Goal: Task Accomplishment & Management: Use online tool/utility

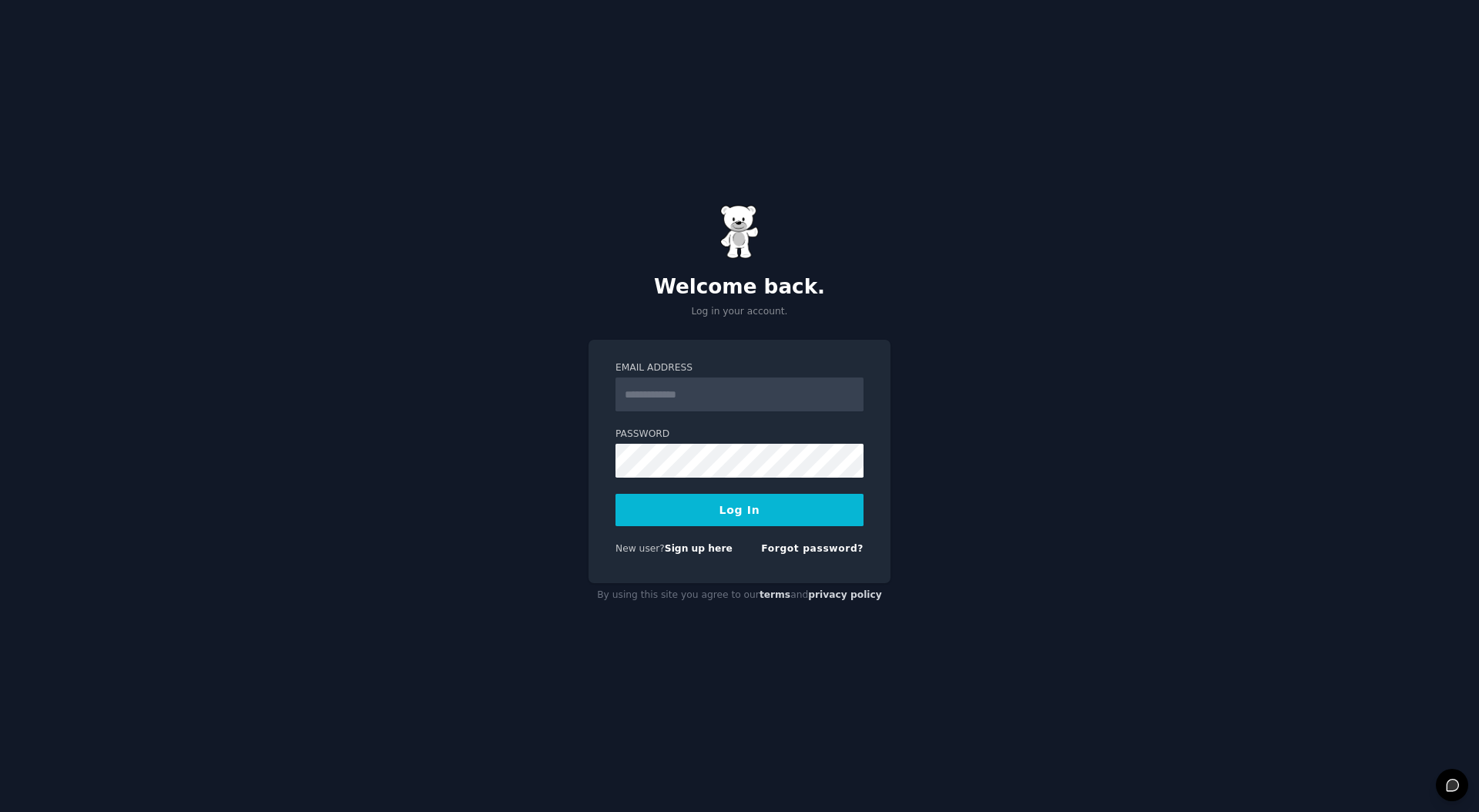
click at [0, 811] on com-1password-button at bounding box center [0, 812] width 0 height 0
click at [708, 388] on input "Email Address" at bounding box center [739, 394] width 248 height 34
type input "**********"
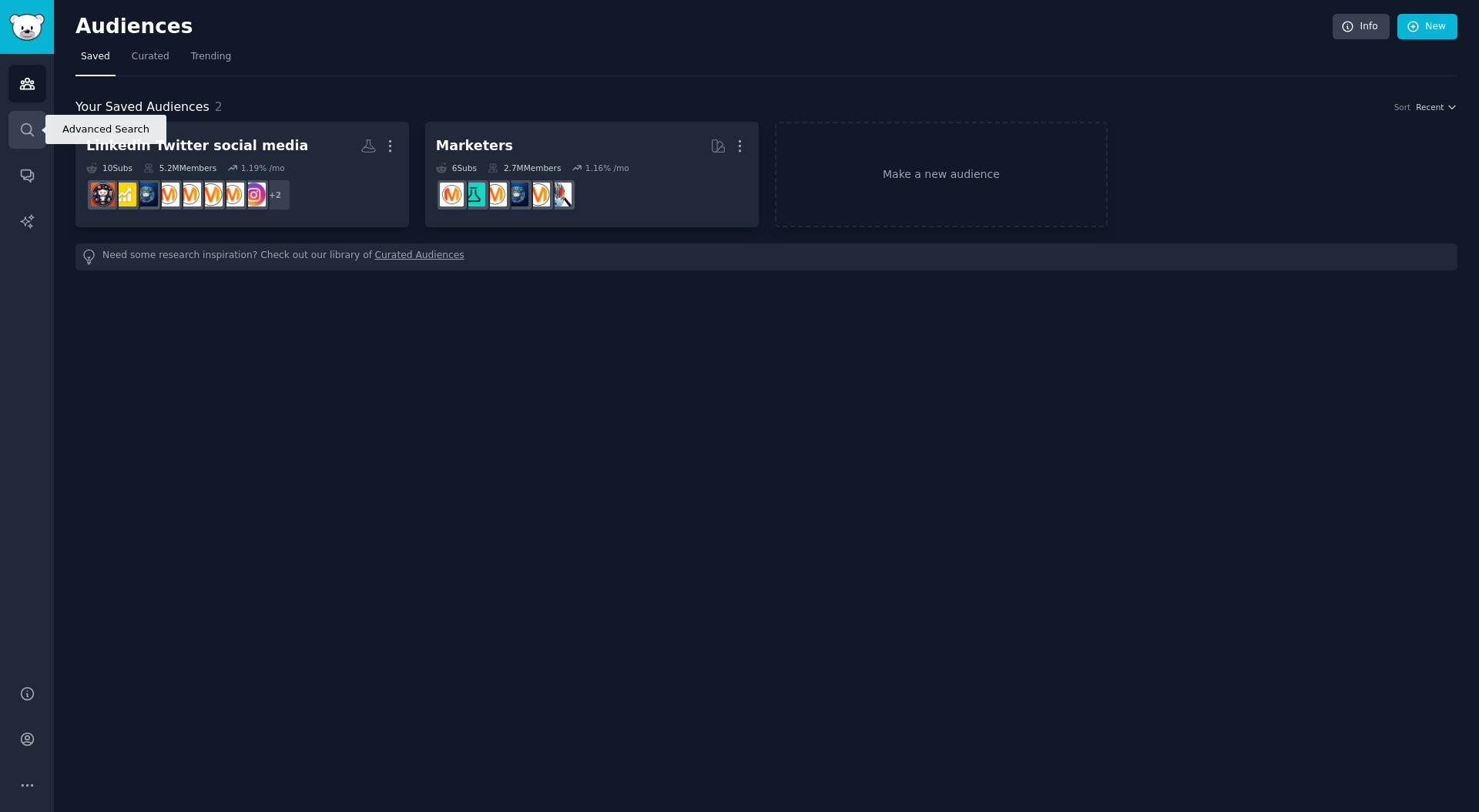
click at [36, 125] on link "Search" at bounding box center [27, 130] width 38 height 38
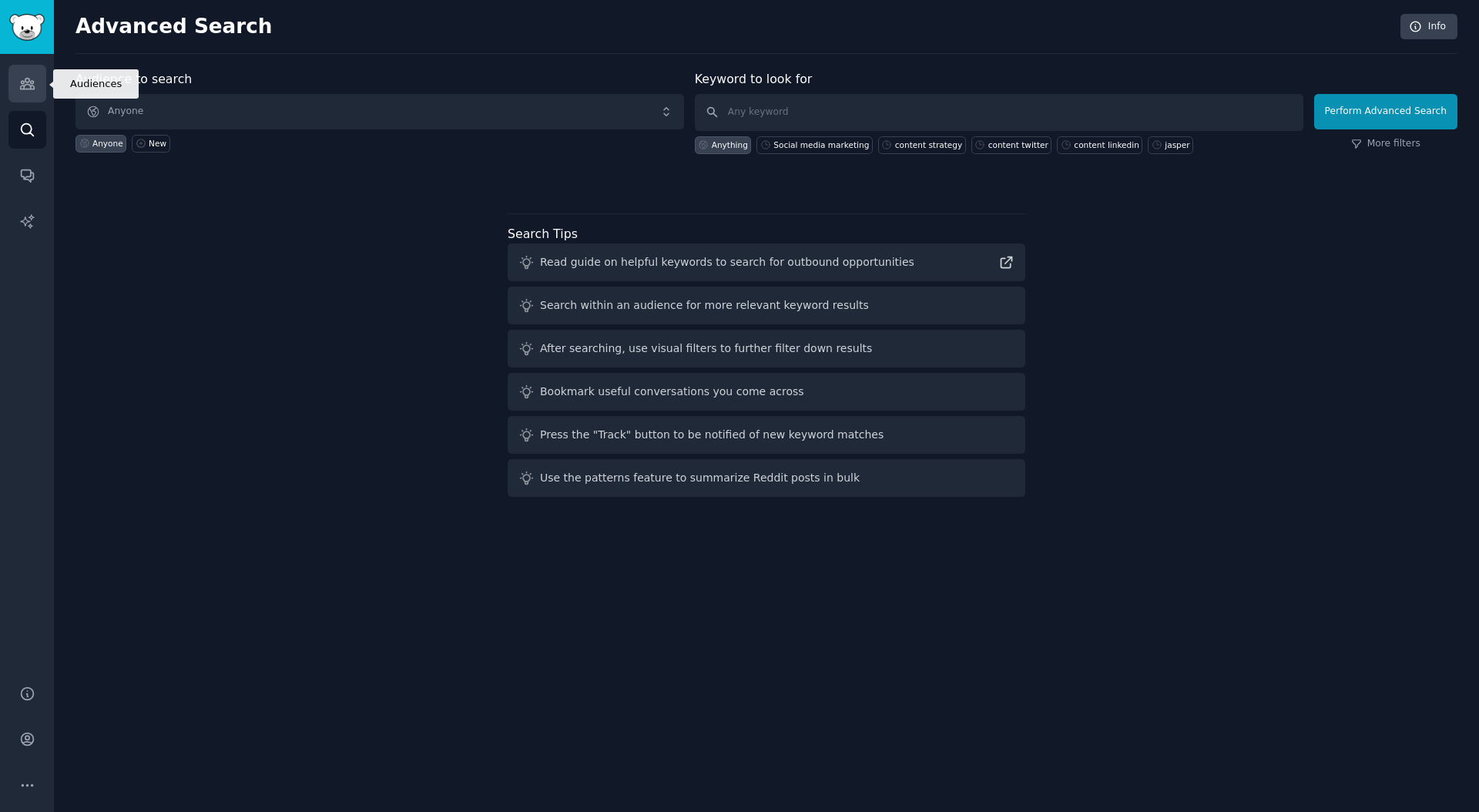
click at [33, 85] on icon "Sidebar" at bounding box center [27, 84] width 14 height 11
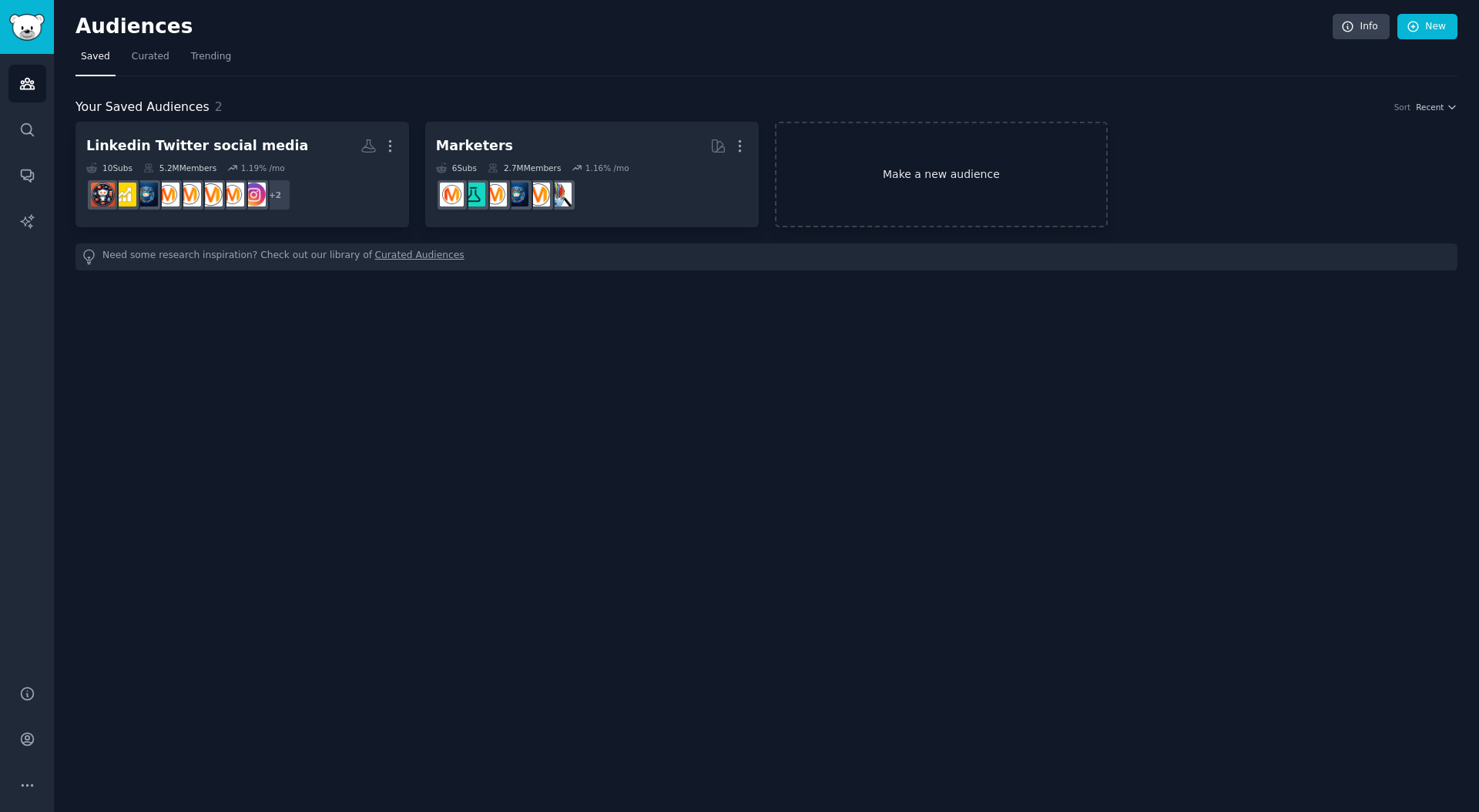
click at [993, 175] on link "Make a new audience" at bounding box center [942, 174] width 334 height 106
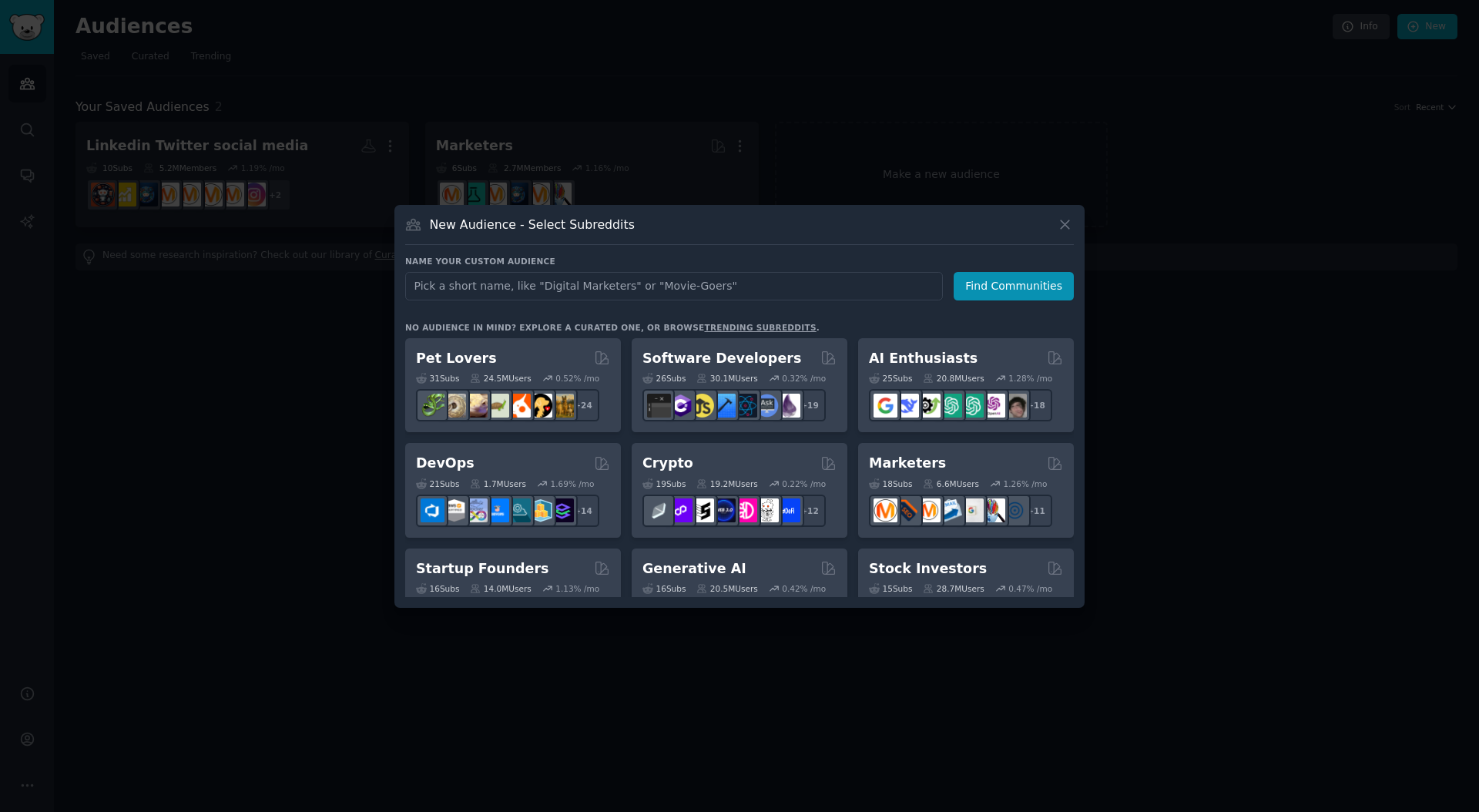
click at [794, 286] on input "text" at bounding box center [674, 286] width 538 height 28
type input "Linkedin"
click at [995, 289] on button "Find Communities" at bounding box center [1013, 286] width 120 height 28
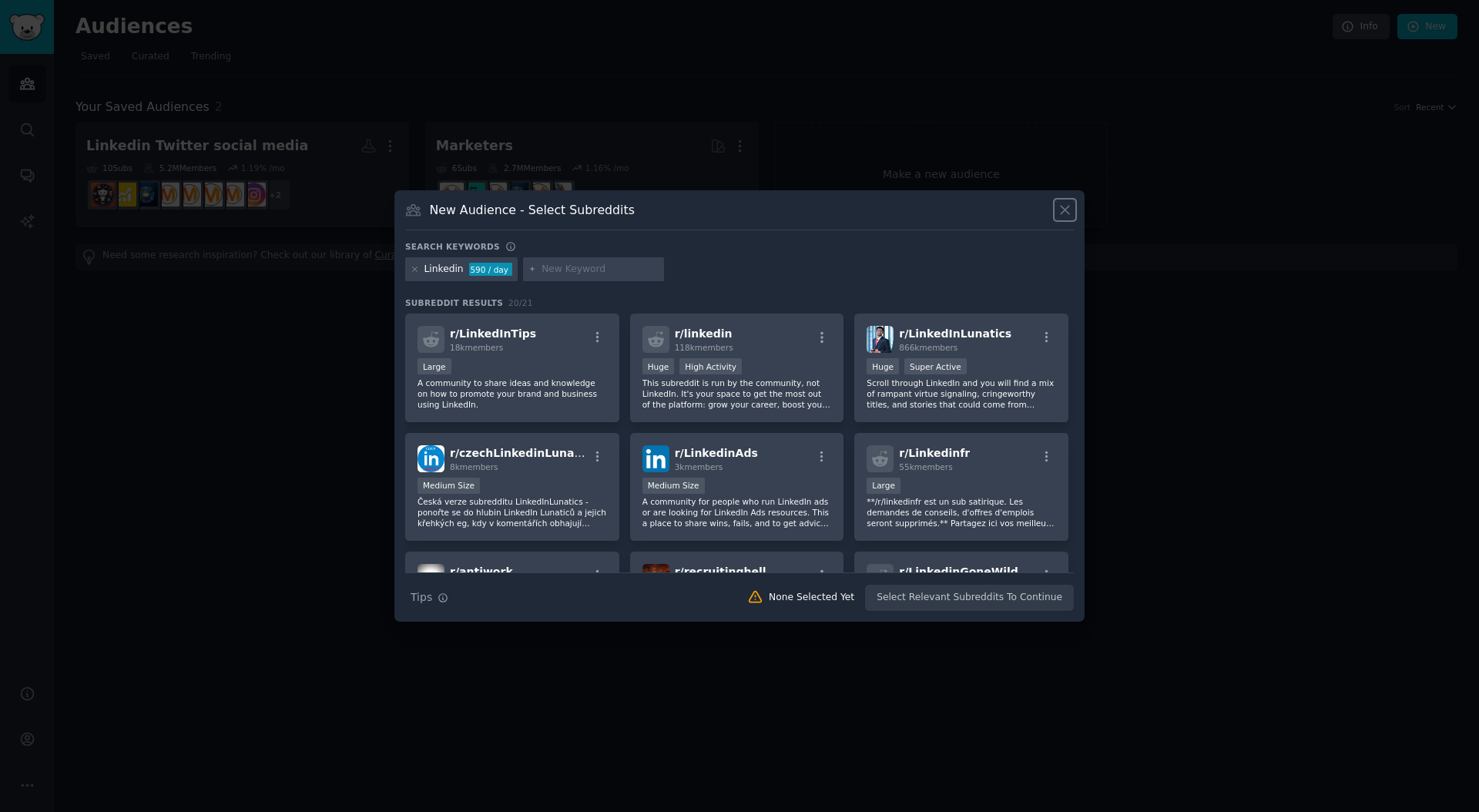
click at [1066, 208] on icon at bounding box center [1065, 209] width 9 height 9
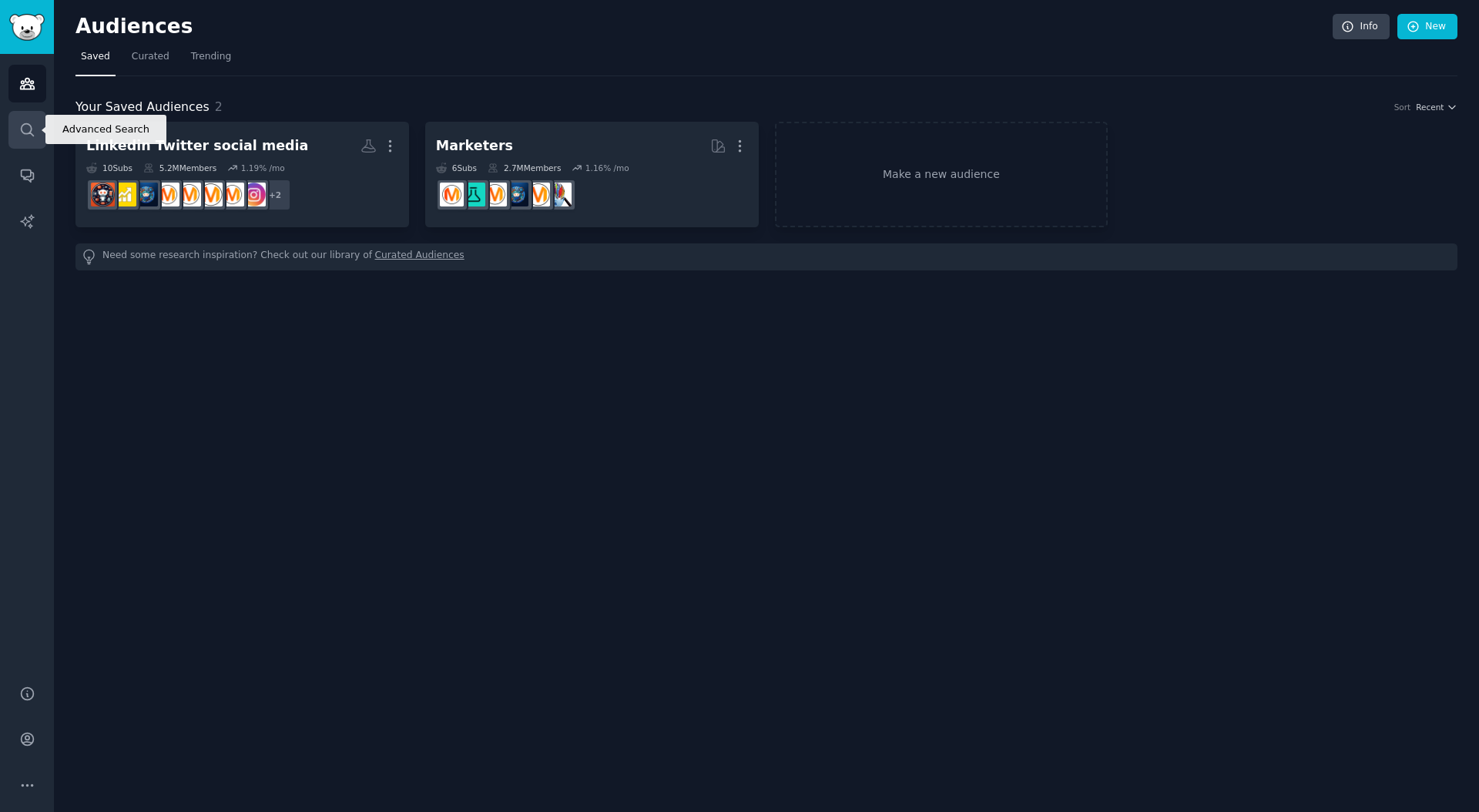
click at [30, 136] on icon "Sidebar" at bounding box center [27, 129] width 16 height 16
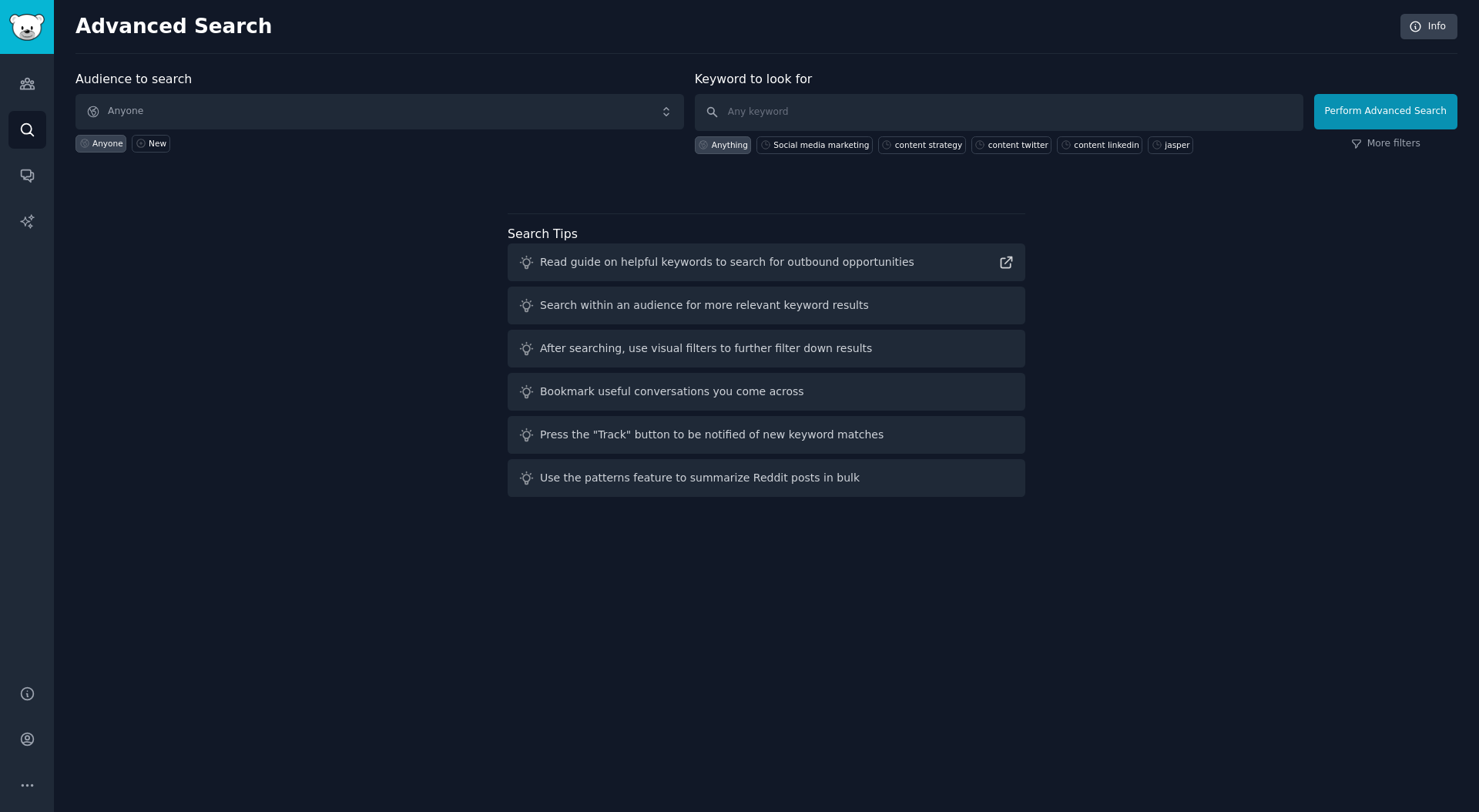
click at [697, 261] on div "Read guide on helpful keywords to search for outbound opportunities" at bounding box center [727, 262] width 375 height 16
click at [531, 101] on span "Anyone" at bounding box center [379, 111] width 609 height 35
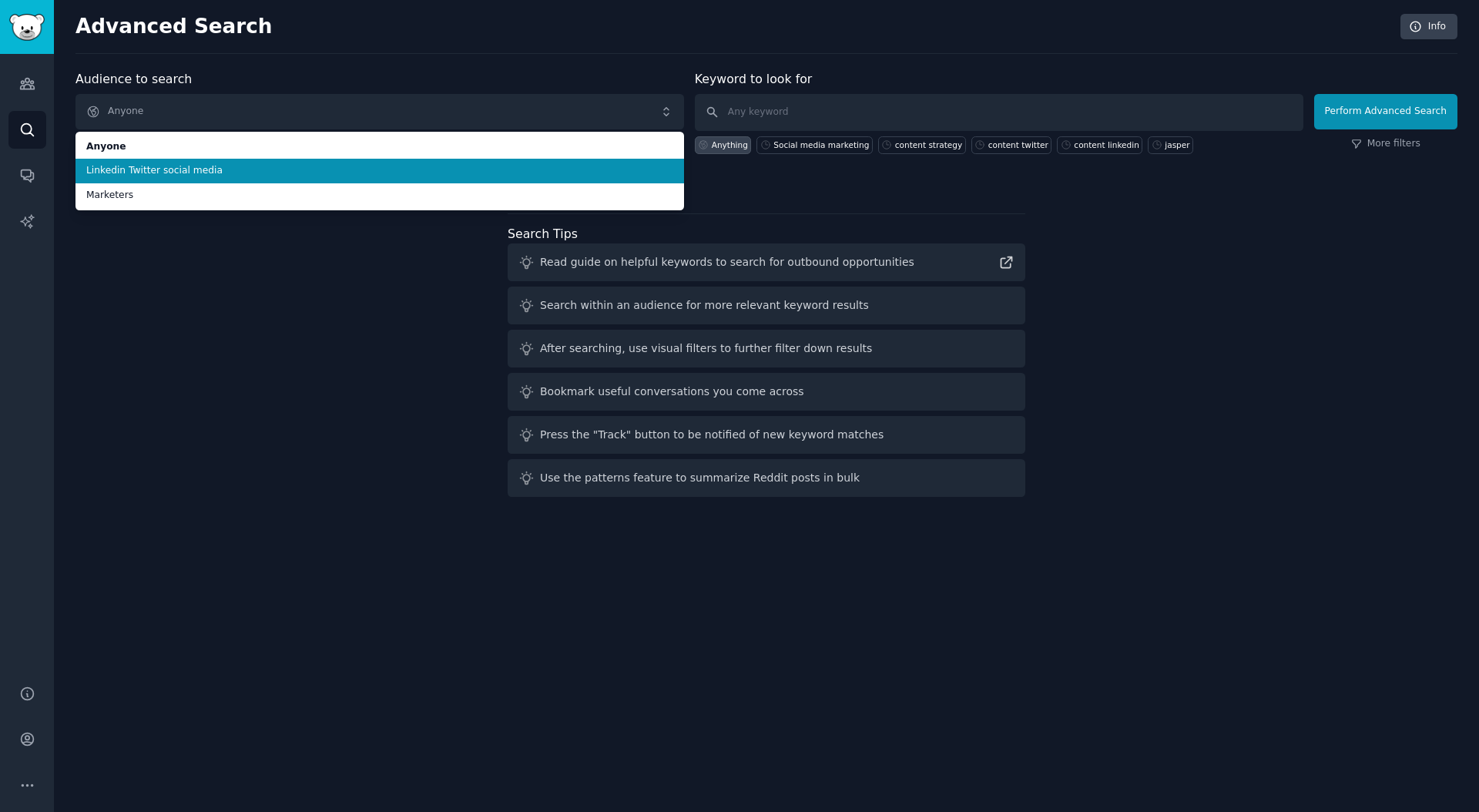
click at [488, 161] on li "Linkedin Twitter social media" at bounding box center [379, 170] width 609 height 24
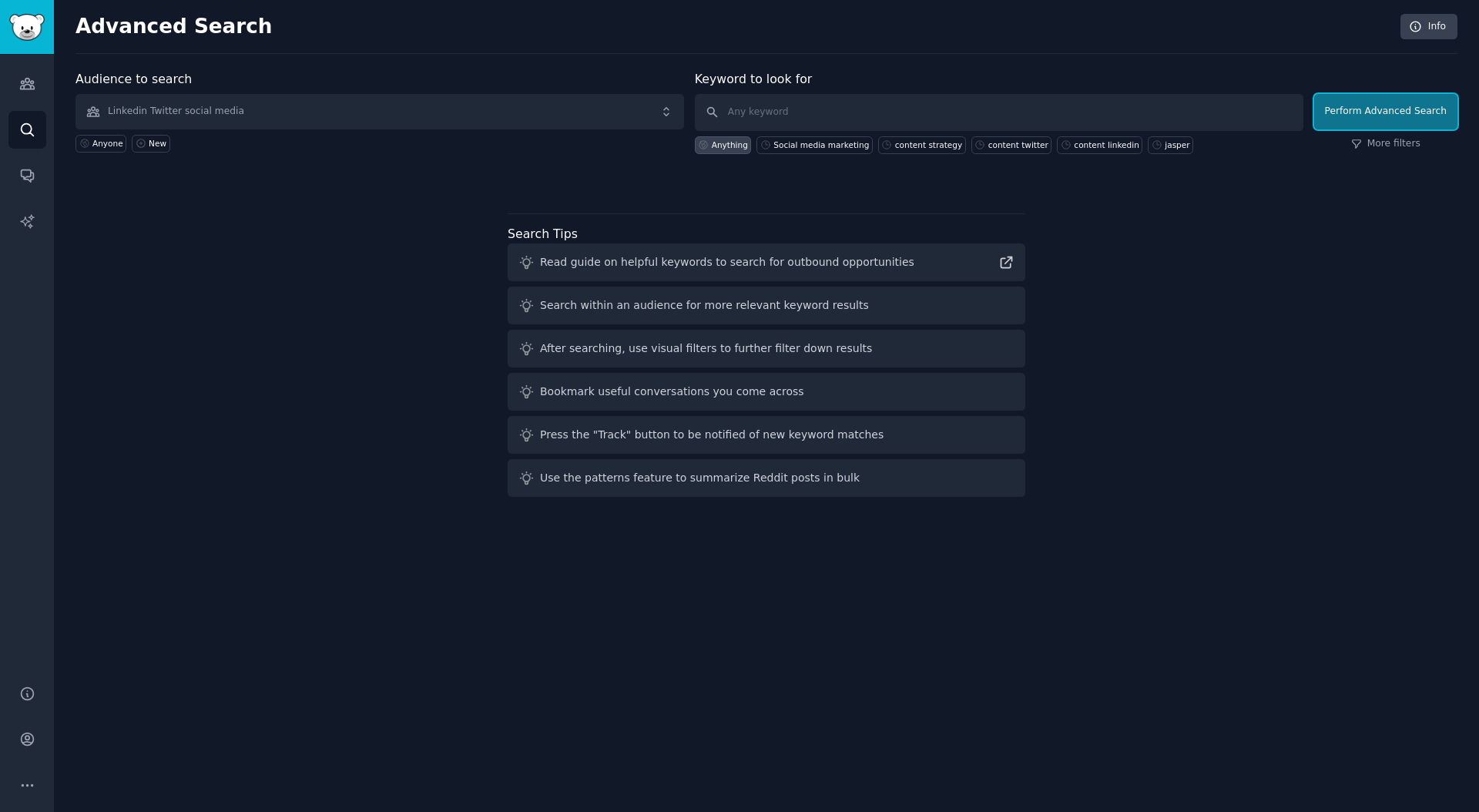
click at [1379, 111] on button "Perform Advanced Search" at bounding box center [1386, 111] width 143 height 35
